Goal: Information Seeking & Learning: Check status

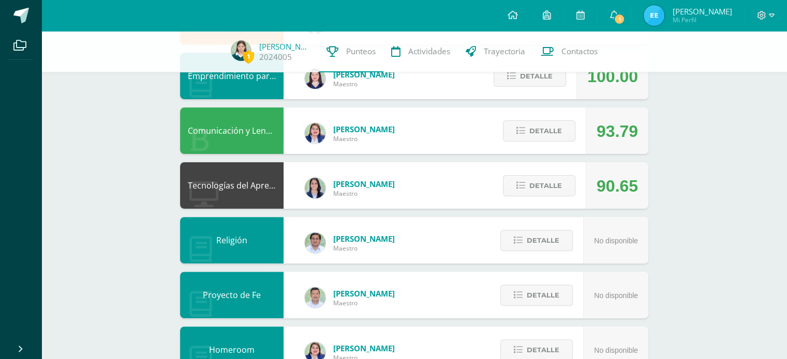
scroll to position [290, 0]
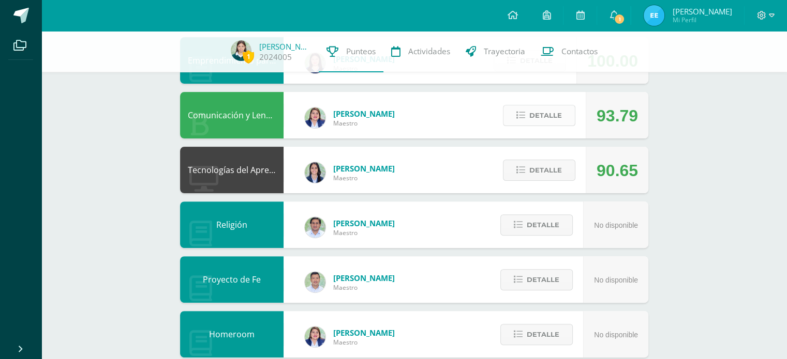
click at [521, 123] on button "Detalle" at bounding box center [539, 115] width 72 height 21
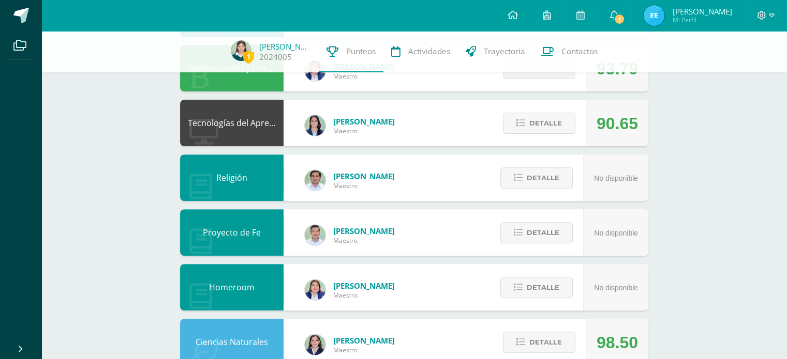
scroll to position [344, 0]
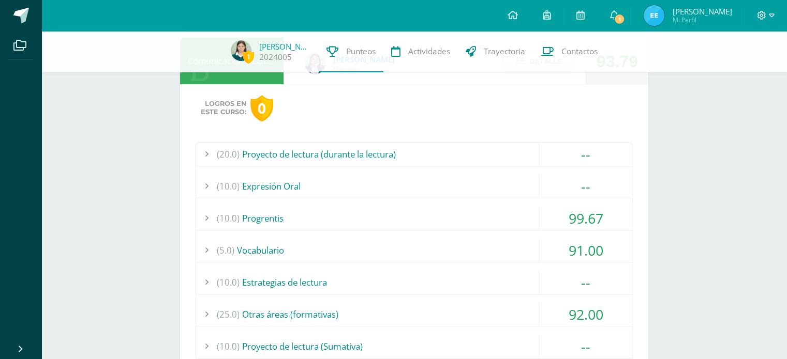
click at [541, 257] on div "91.00" at bounding box center [585, 250] width 93 height 23
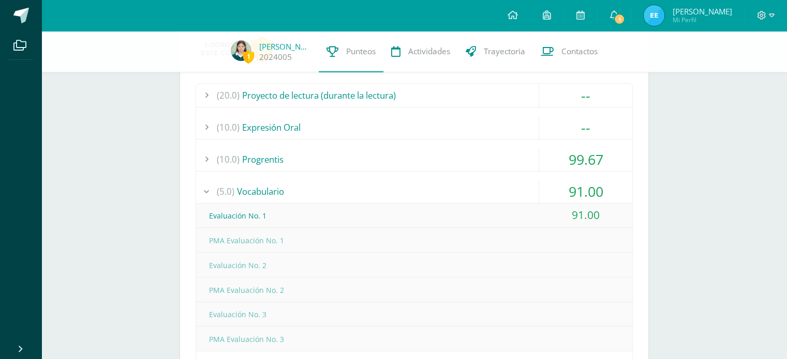
click at [605, 201] on div "91.00" at bounding box center [585, 191] width 93 height 23
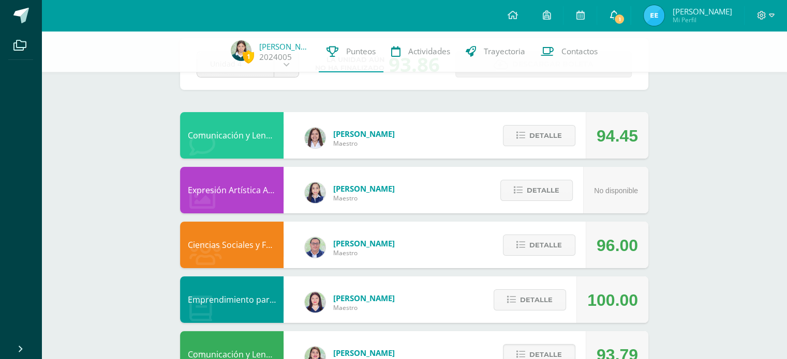
scroll to position [62, 0]
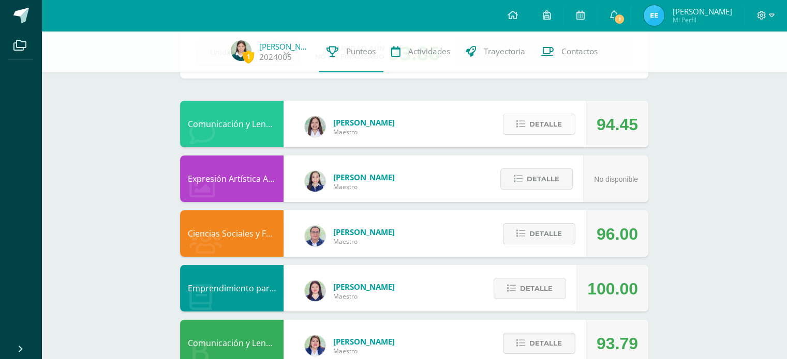
click at [559, 133] on span "Detalle" at bounding box center [545, 124] width 33 height 19
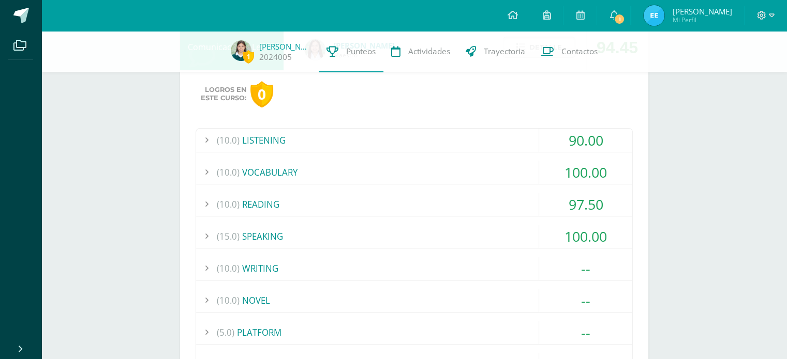
scroll to position [143, 0]
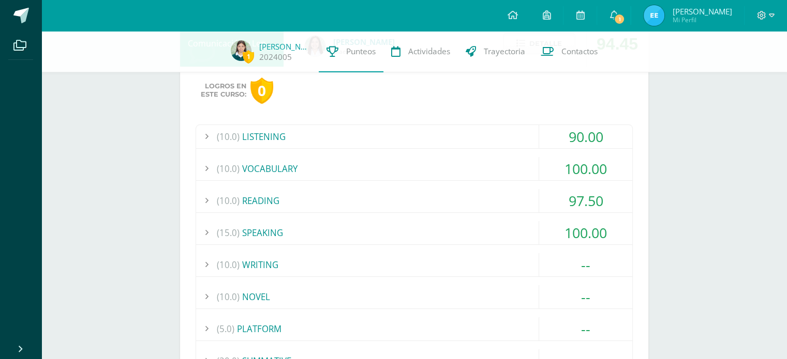
click at [610, 201] on div "97.50" at bounding box center [585, 200] width 93 height 23
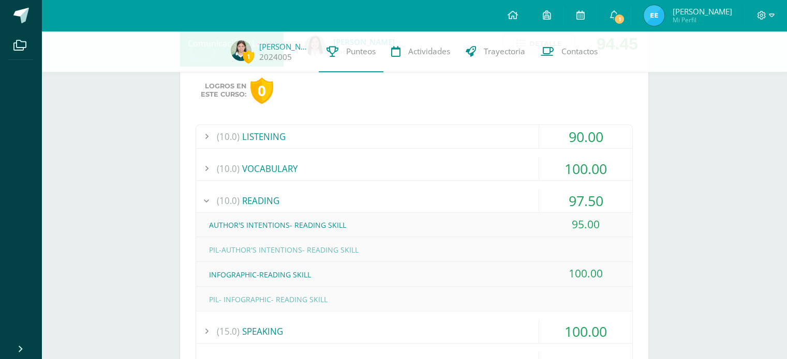
click at [612, 207] on div "97.50" at bounding box center [585, 200] width 93 height 23
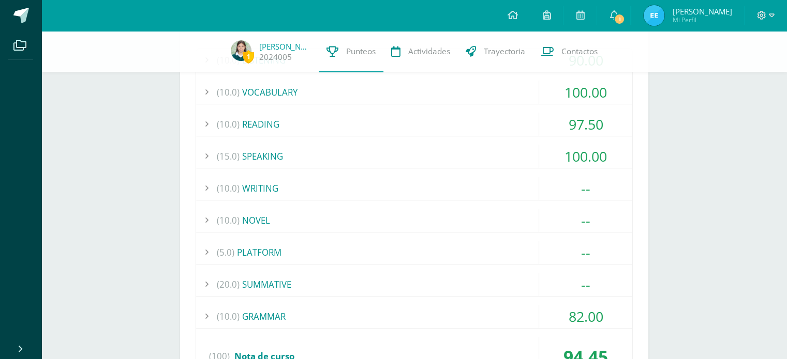
scroll to position [11, 0]
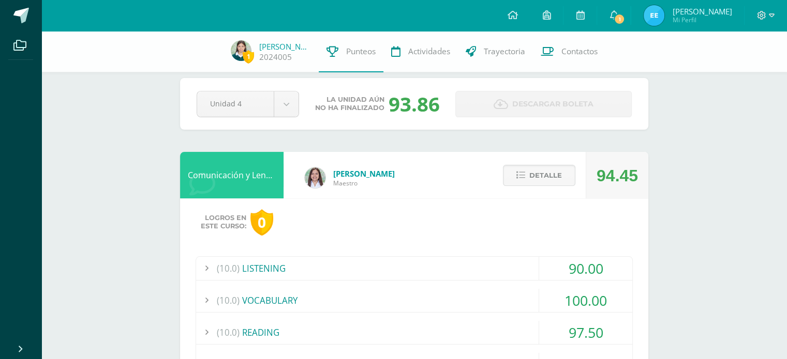
click at [586, 182] on div "Detalle" at bounding box center [536, 175] width 98 height 47
click at [574, 185] on button "Detalle" at bounding box center [539, 175] width 72 height 21
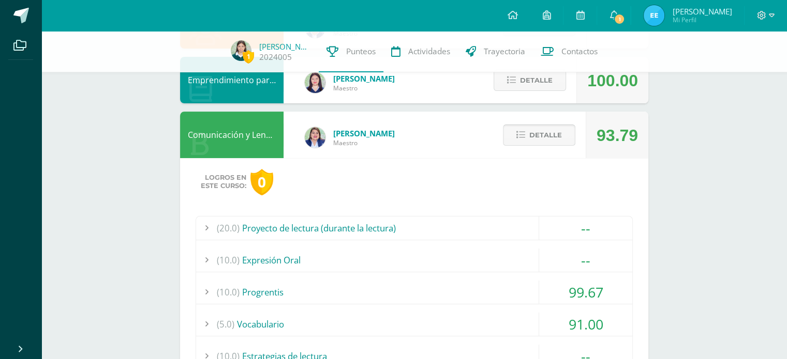
click at [571, 143] on button "Detalle" at bounding box center [539, 135] width 72 height 21
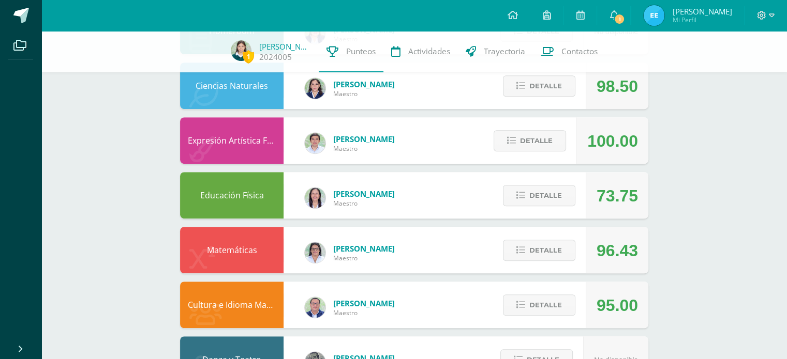
scroll to position [594, 0]
click at [557, 186] on span "Detalle" at bounding box center [545, 195] width 33 height 19
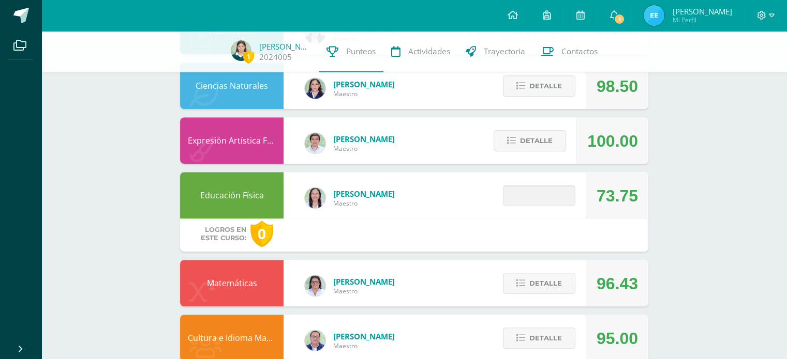
scroll to position [619, 0]
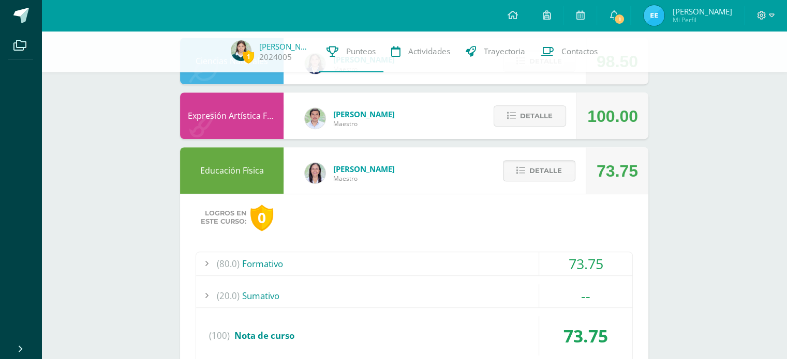
click at [548, 265] on div "73.75" at bounding box center [585, 263] width 93 height 23
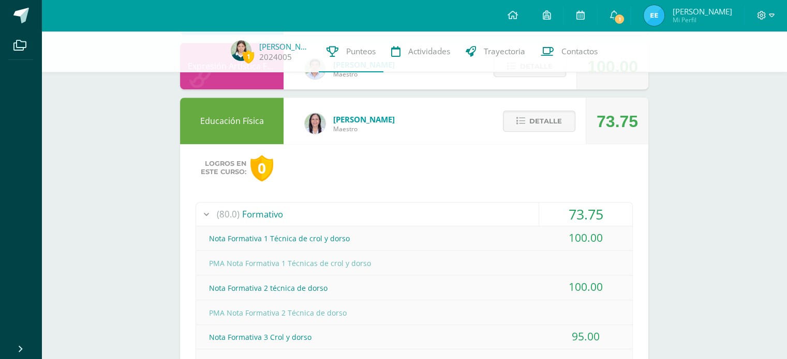
scroll to position [664, 0]
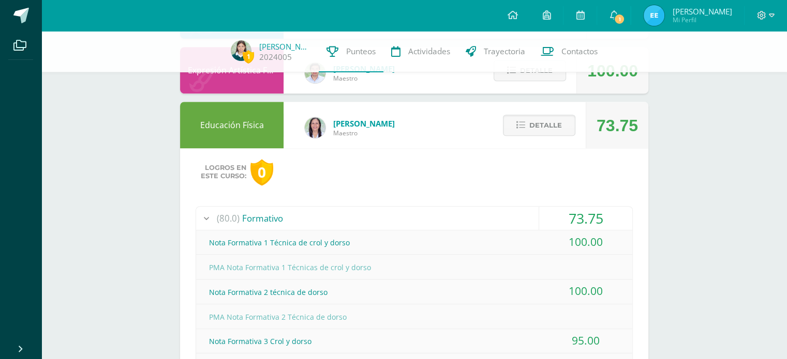
click at [559, 142] on div "Detalle" at bounding box center [536, 125] width 98 height 47
click at [548, 122] on span "Detalle" at bounding box center [545, 125] width 33 height 19
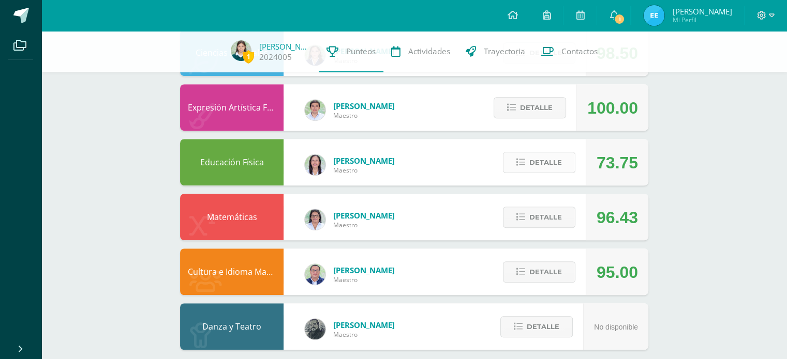
scroll to position [622, 0]
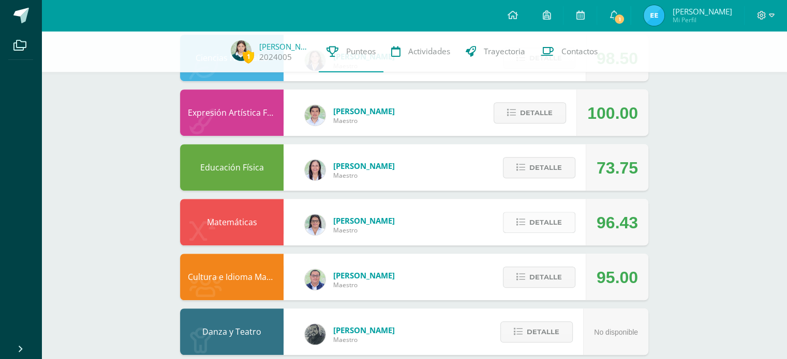
click at [541, 228] on span "Detalle" at bounding box center [545, 222] width 33 height 19
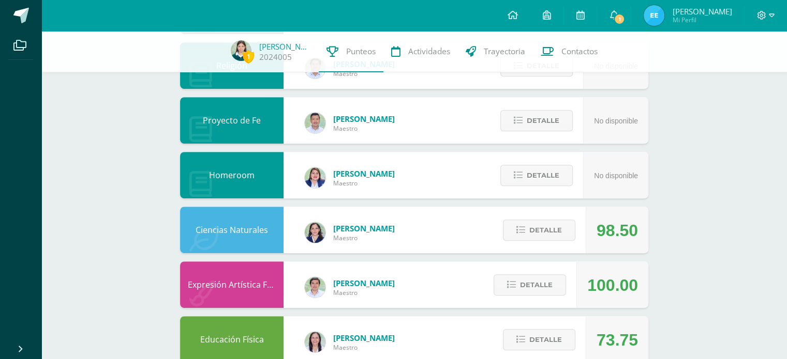
scroll to position [437, 0]
